Goal: Information Seeking & Learning: Learn about a topic

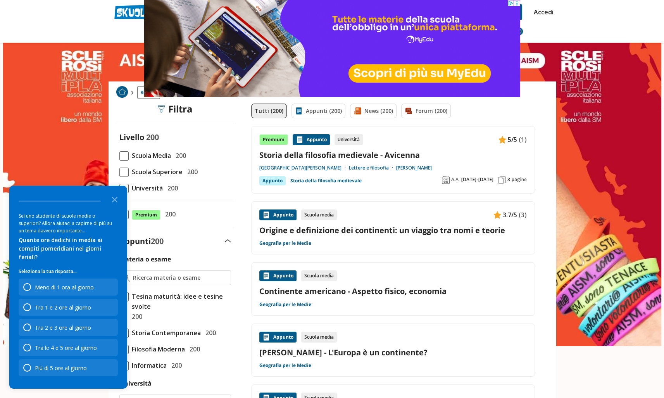
click at [124, 157] on span at bounding box center [123, 155] width 9 height 9
click at [119, 156] on input "Scuola Media 200" at bounding box center [119, 156] width 0 height 0
click at [78, 286] on div "Meno di 1 ora al giorno" at bounding box center [64, 287] width 59 height 7
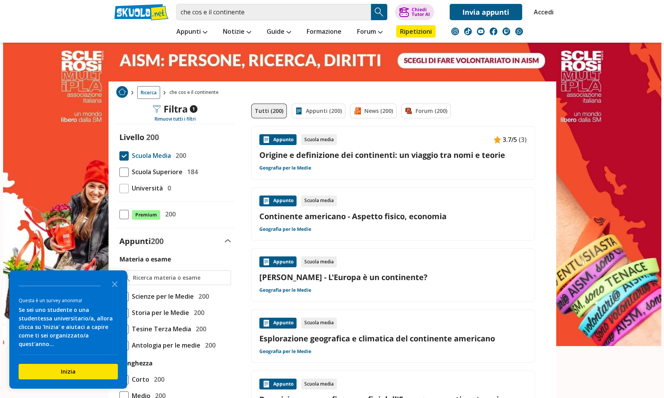
click at [461, 150] on link "Origine e definizione dei continenti: un viaggio tra nomi e teorie" at bounding box center [394, 155] width 268 height 10
